Goal: Transaction & Acquisition: Purchase product/service

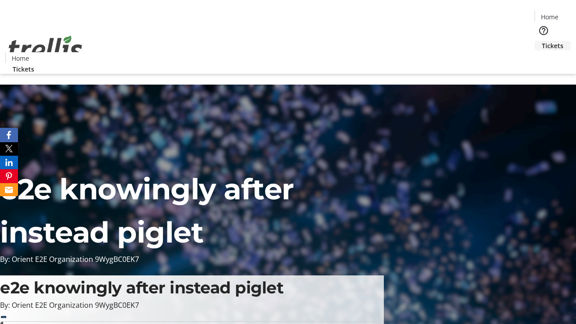
click at [542, 41] on span "Tickets" at bounding box center [553, 45] width 22 height 9
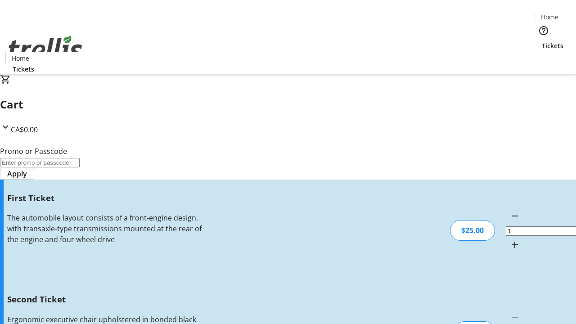
type input "2"
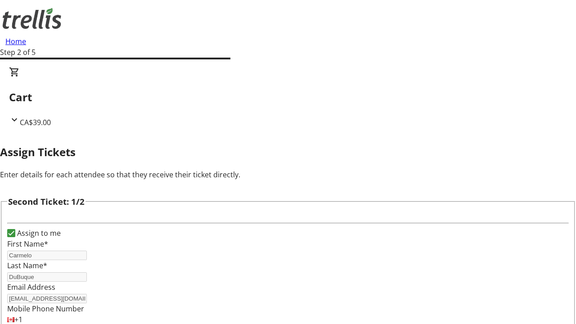
type input "Hal"
type input "[PERSON_NAME]"
type input "[EMAIL_ADDRESS][DOMAIN_NAME]"
